Goal: Entertainment & Leisure: Consume media (video, audio)

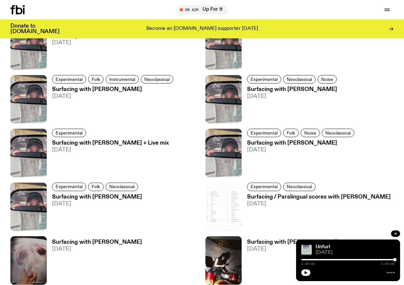
scroll to position [466, 0]
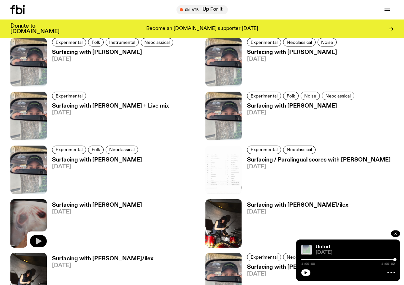
click at [37, 238] on icon "button" at bounding box center [39, 241] width 6 height 7
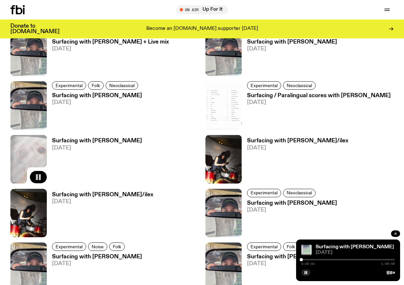
scroll to position [532, 0]
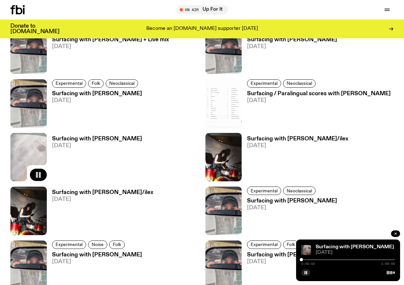
click at [95, 136] on h3 "Surfacing with [PERSON_NAME]" at bounding box center [97, 139] width 90 height 6
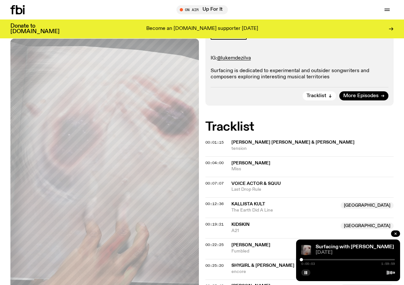
scroll to position [133, 0]
click at [205, 140] on span "00:01:15" at bounding box center [214, 142] width 18 height 5
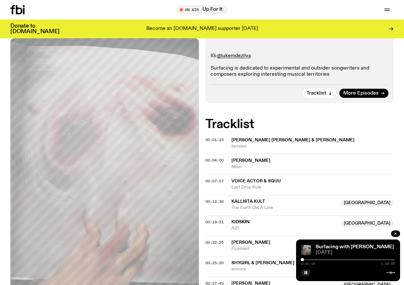
scroll to position [131, 0]
